Goal: Communication & Community: Share content

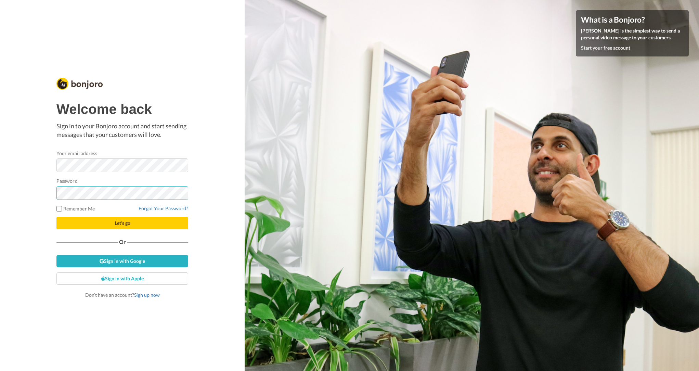
click at [122, 223] on button "Let's go" at bounding box center [122, 223] width 132 height 12
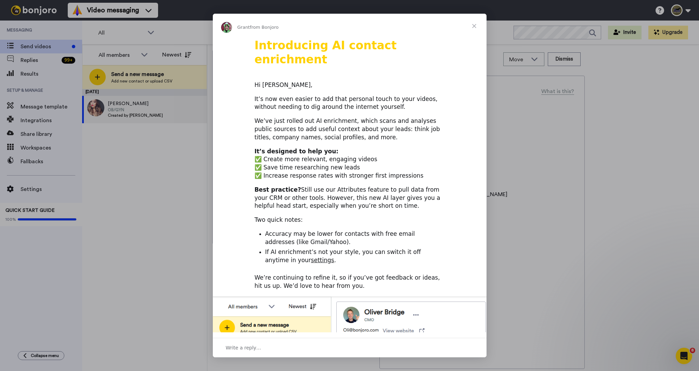
click at [473, 27] on span "Close" at bounding box center [474, 26] width 25 height 25
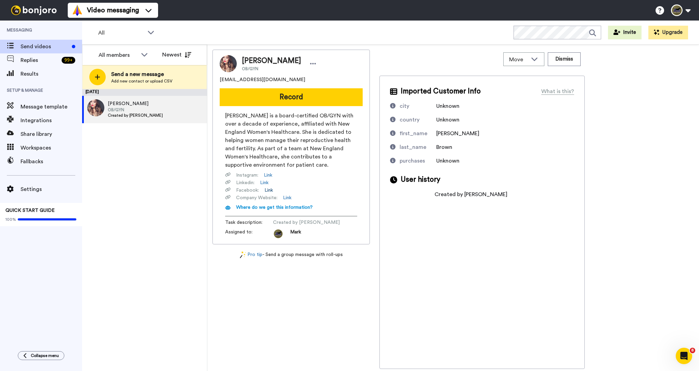
click at [268, 189] on link "Link" at bounding box center [269, 190] width 9 height 7
click at [276, 100] on button "Record" at bounding box center [291, 97] width 143 height 18
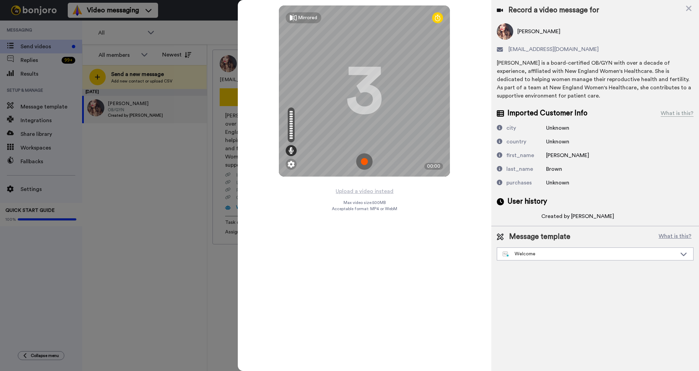
click at [366, 161] on img at bounding box center [364, 161] width 16 height 16
click at [365, 165] on img at bounding box center [364, 161] width 16 height 16
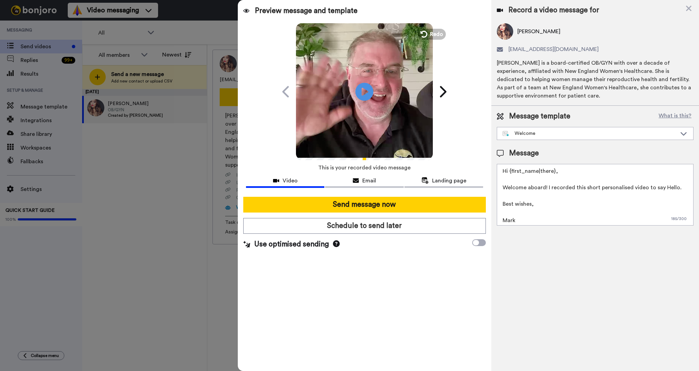
click at [368, 91] on icon "Play/Pause" at bounding box center [365, 91] width 18 height 33
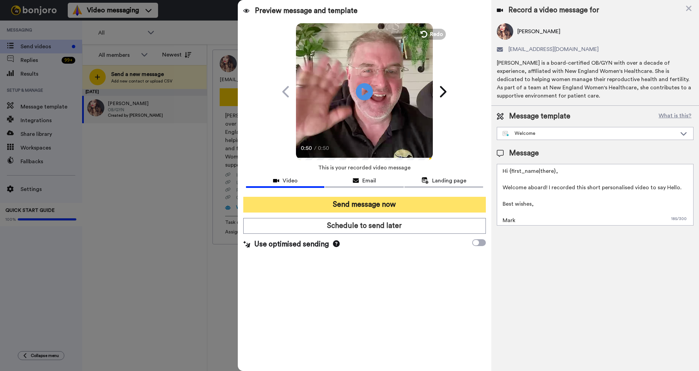
click at [350, 209] on button "Send message now" at bounding box center [364, 205] width 243 height 16
